Goal: Transaction & Acquisition: Purchase product/service

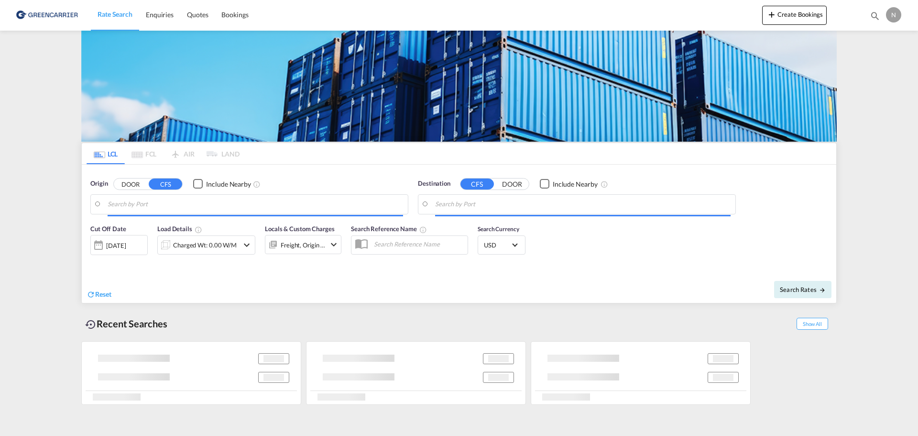
type input "DK-7000, [GEOGRAPHIC_DATA]"
type input "[GEOGRAPHIC_DATA], [GEOGRAPHIC_DATA]"
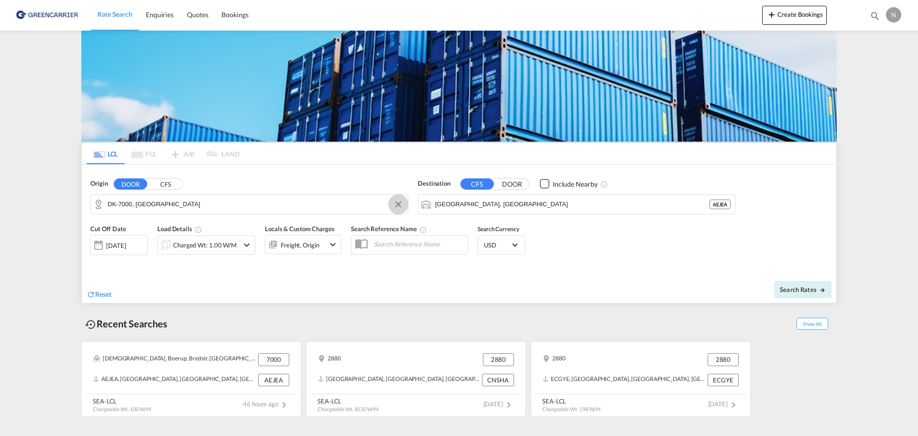
click at [398, 206] on button "Clear Input" at bounding box center [398, 204] width 14 height 14
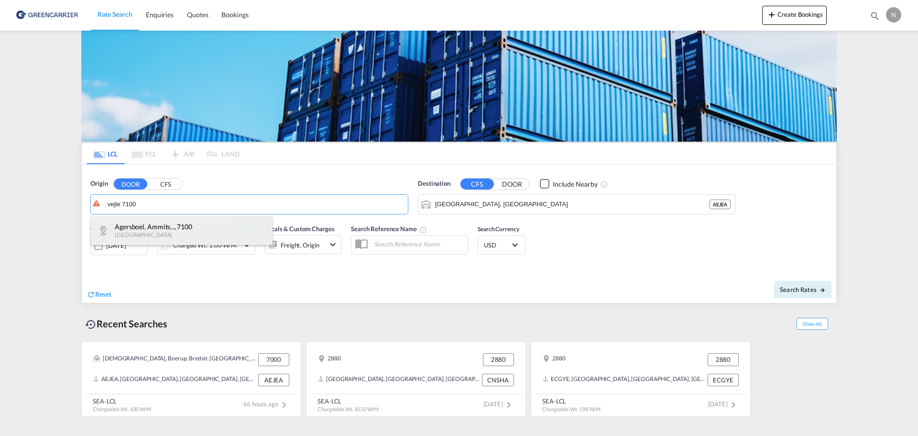
click at [161, 232] on div "Agersboel, Ammits... , 7100 [GEOGRAPHIC_DATA] DK-7100" at bounding box center [182, 230] width 182 height 29
type input "DK-7100, [GEOGRAPHIC_DATA], [GEOGRAPHIC_DATA], [GEOGRAPHIC_DATA], [GEOGRAPHIC_D…"
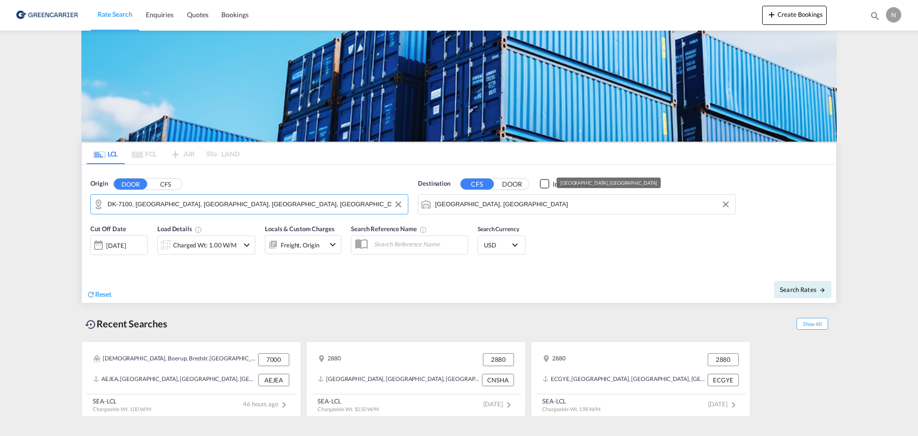
click at [541, 208] on input "[GEOGRAPHIC_DATA], [GEOGRAPHIC_DATA]" at bounding box center [583, 204] width 296 height 14
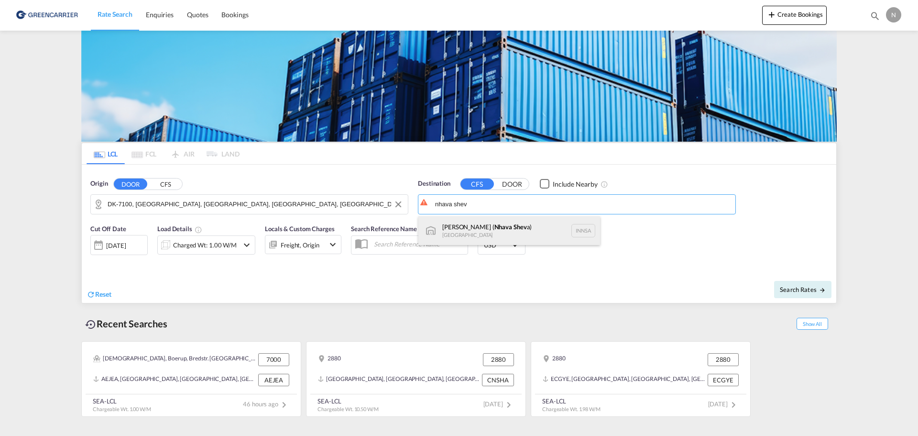
click at [536, 226] on div "[PERSON_NAME] ( Nhava Shev a) [GEOGRAPHIC_DATA] [GEOGRAPHIC_DATA]" at bounding box center [509, 230] width 182 height 29
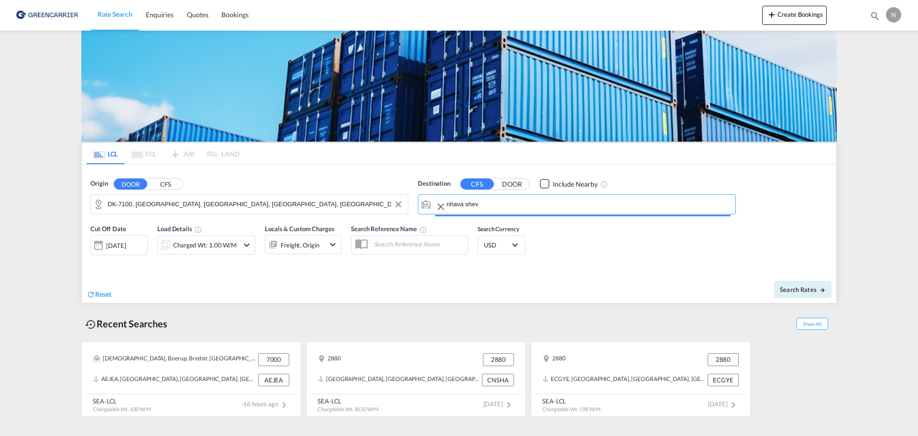
type input "[PERSON_NAME] ([PERSON_NAME]), [GEOGRAPHIC_DATA]"
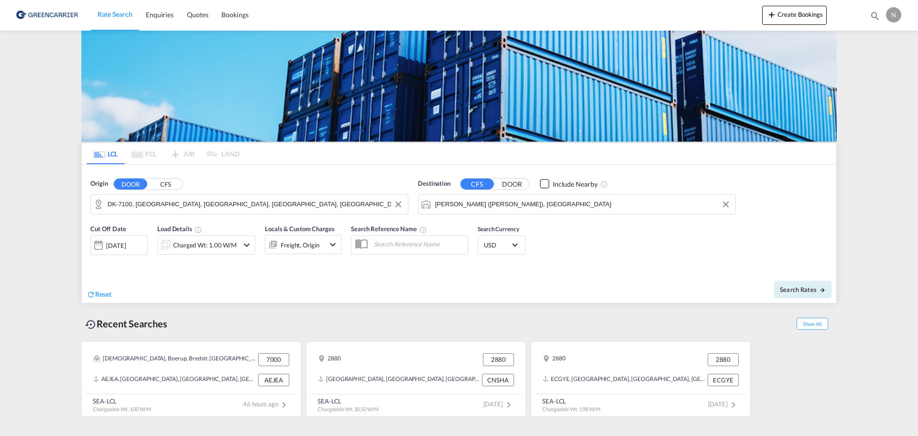
click at [251, 240] on md-icon "icon-chevron-down" at bounding box center [246, 244] width 11 height 11
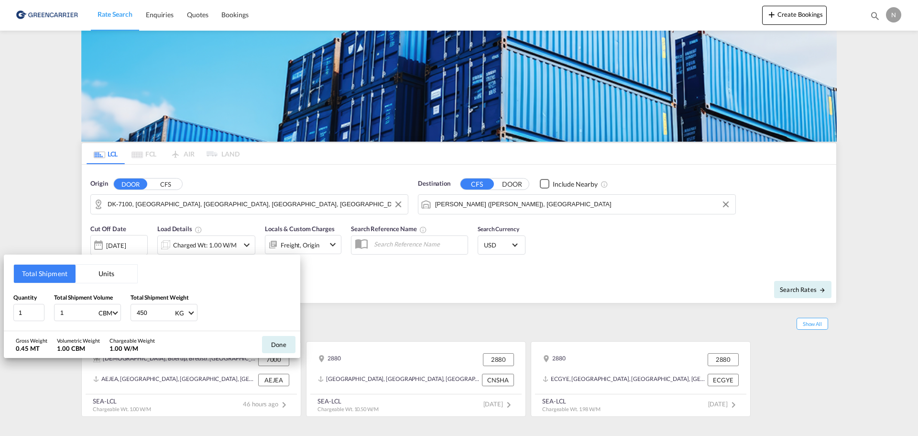
drag, startPoint x: 82, startPoint y: 313, endPoint x: 56, endPoint y: 311, distance: 25.9
click at [56, 311] on div "1 CBM CBM CFT" at bounding box center [87, 312] width 67 height 17
type input "1.775"
type input "2"
click at [39, 311] on input "2" at bounding box center [28, 312] width 31 height 17
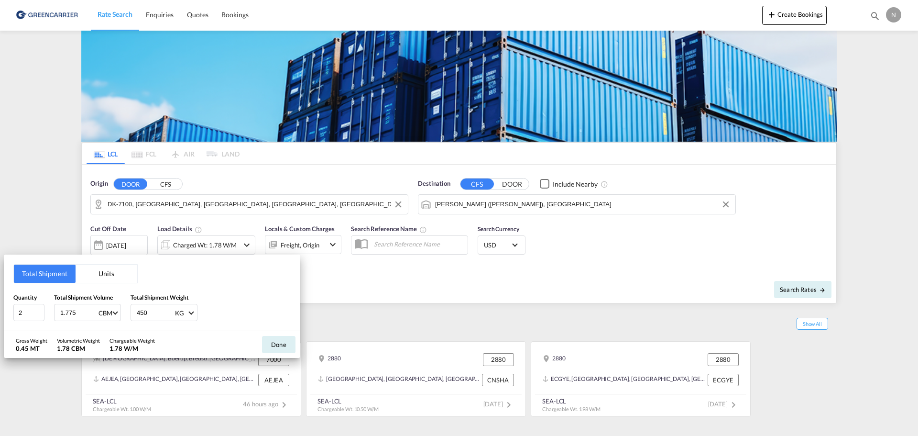
drag, startPoint x: 157, startPoint y: 314, endPoint x: 128, endPoint y: 314, distance: 29.2
click at [128, 314] on div "Quantity 2 Total Shipment Volume 1.775 CBM CBM CFT Total Shipment Weight 450 KG…" at bounding box center [151, 307] width 277 height 29
type input "700"
click at [278, 340] on button "Done" at bounding box center [278, 344] width 33 height 17
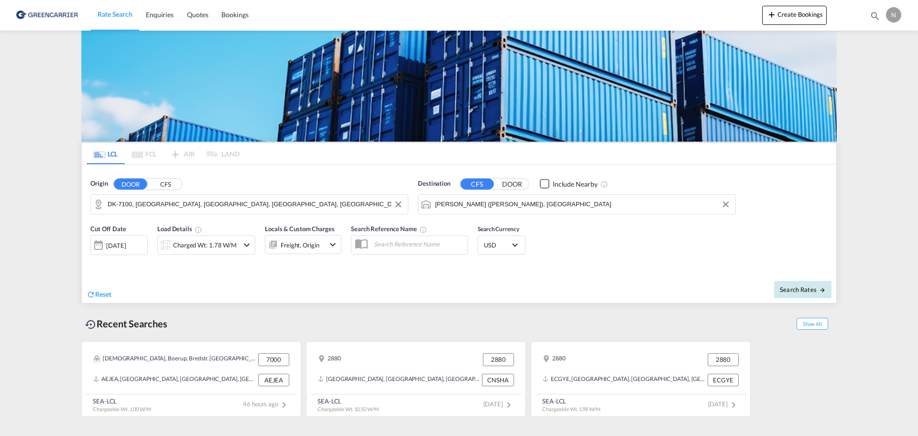
click at [793, 286] on span "Search Rates" at bounding box center [803, 290] width 46 height 8
type input "7100 to INNSA / [DATE]"
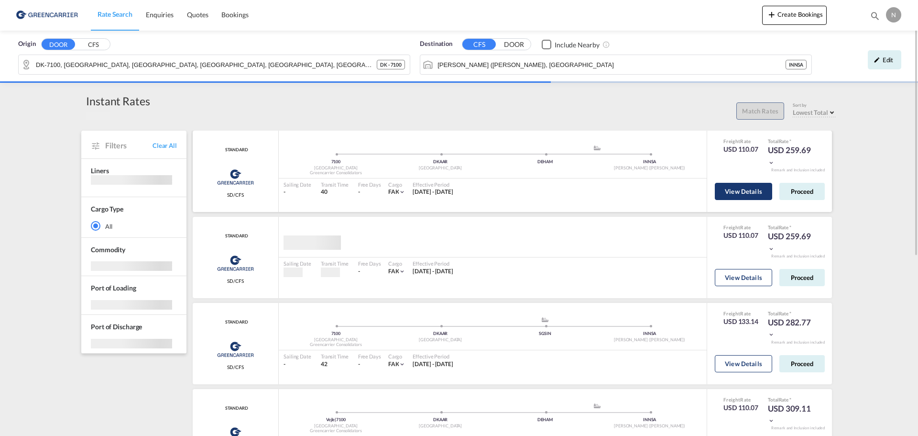
click at [746, 196] on button "View Details" at bounding box center [743, 191] width 57 height 17
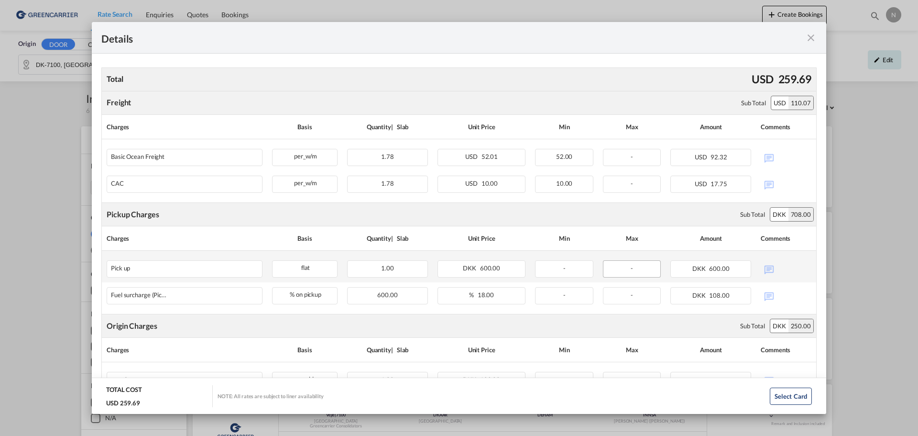
scroll to position [191, 0]
